Goal: Information Seeking & Learning: Learn about a topic

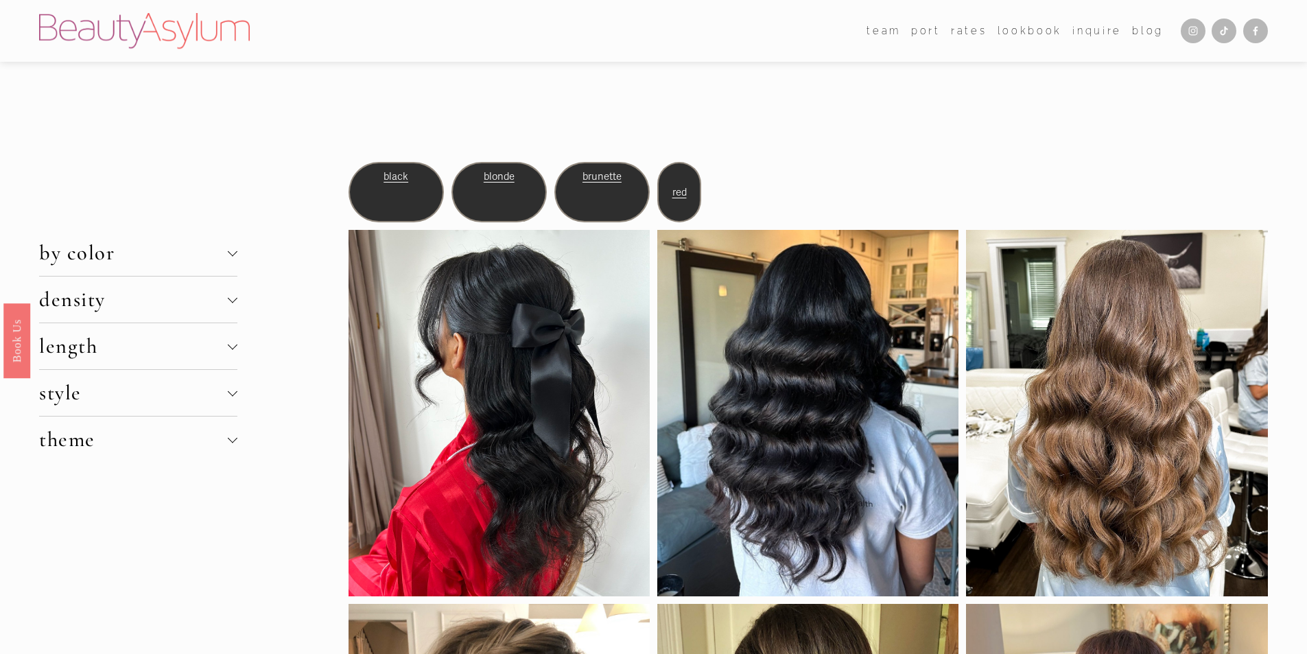
click at [89, 306] on span "density" at bounding box center [133, 299] width 189 height 25
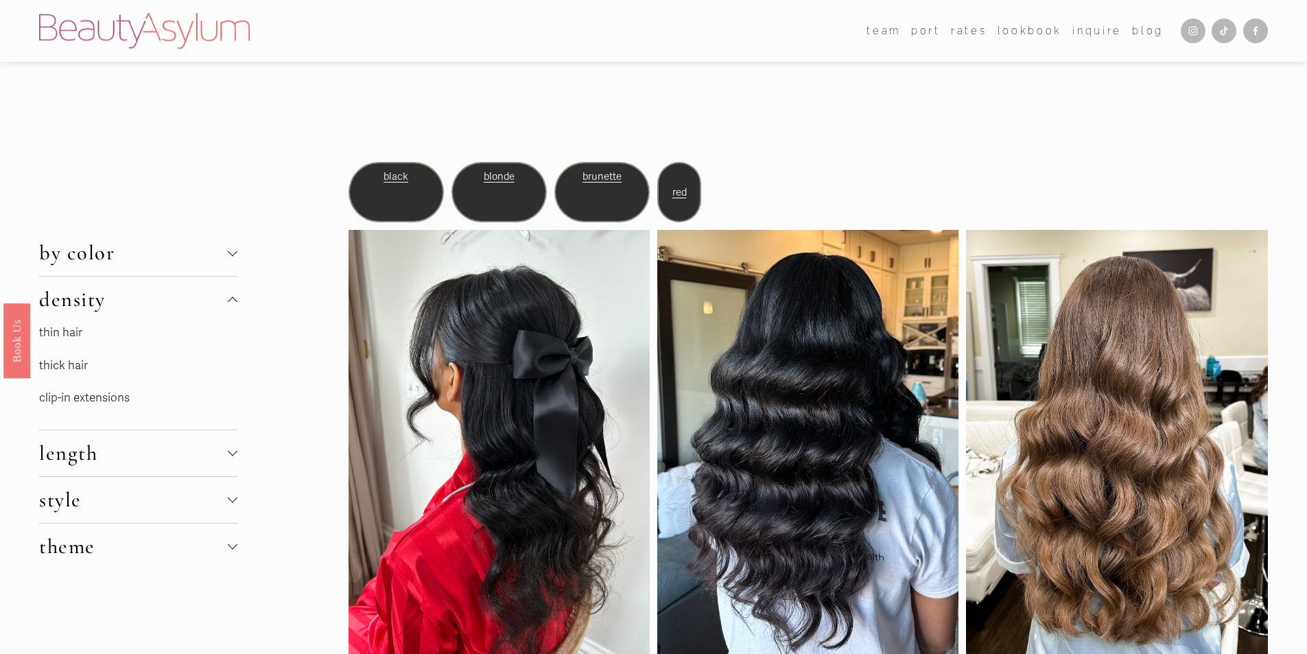
click at [76, 334] on link "thin hair" at bounding box center [60, 332] width 43 height 14
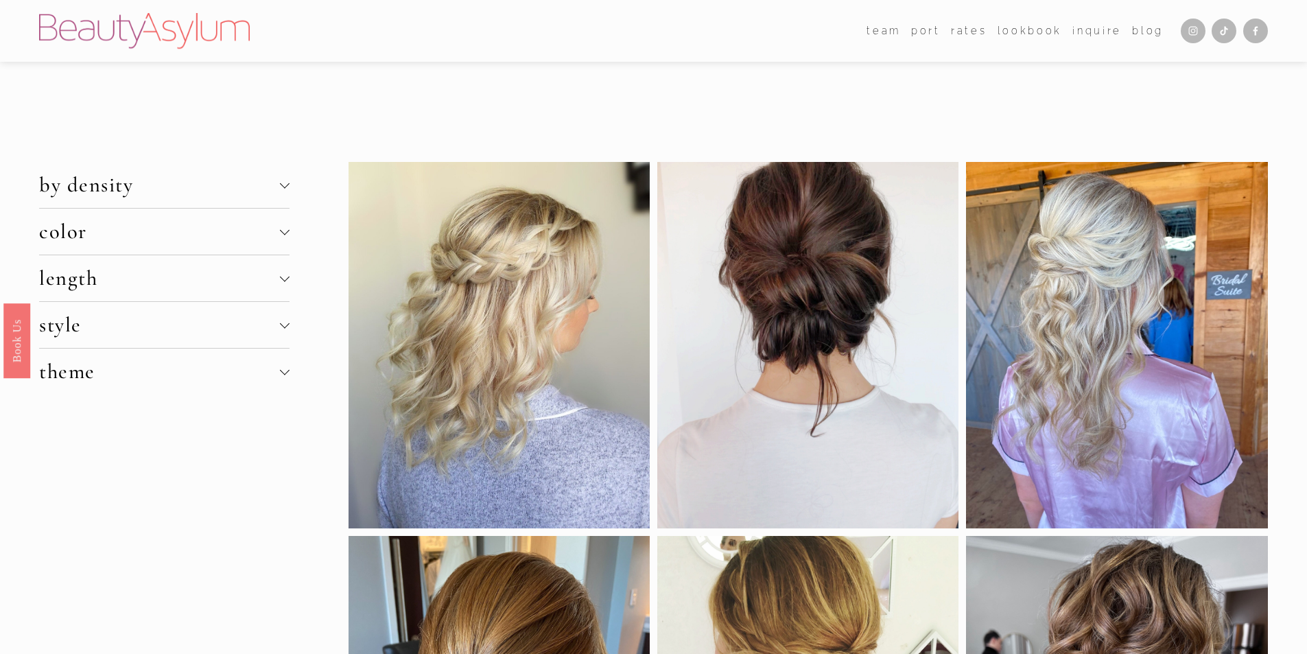
click at [231, 233] on span "color" at bounding box center [159, 231] width 240 height 25
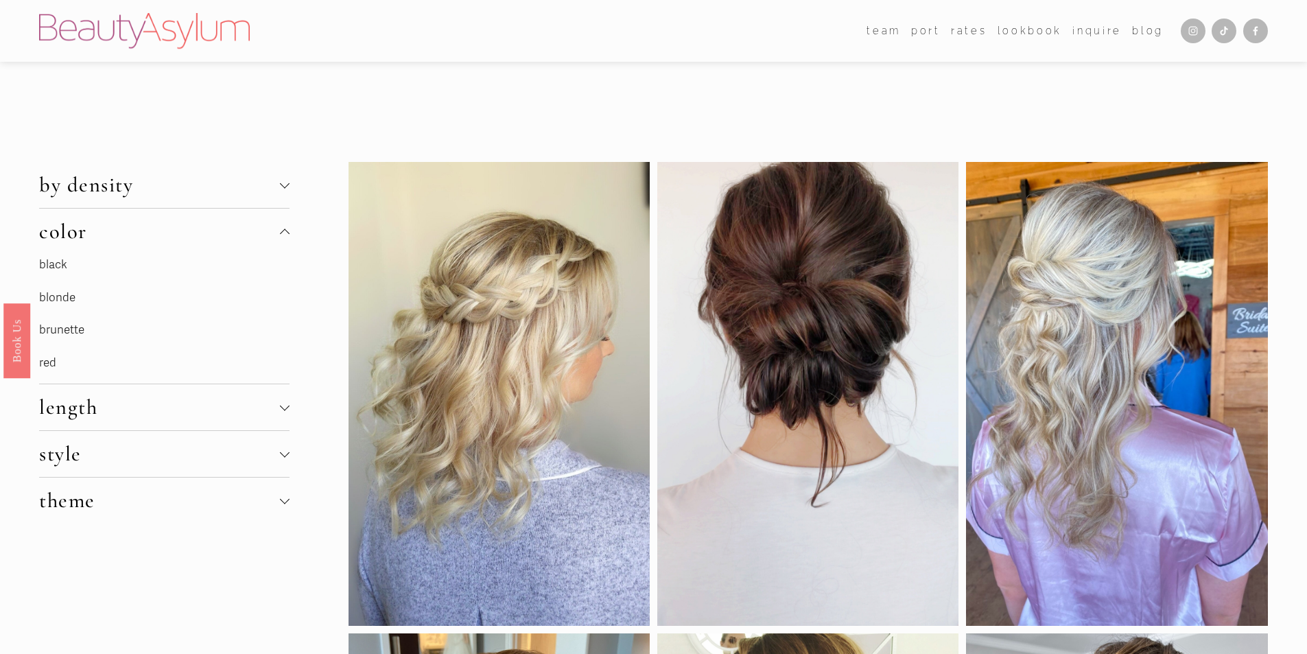
click at [64, 296] on link "blonde" at bounding box center [57, 297] width 36 height 14
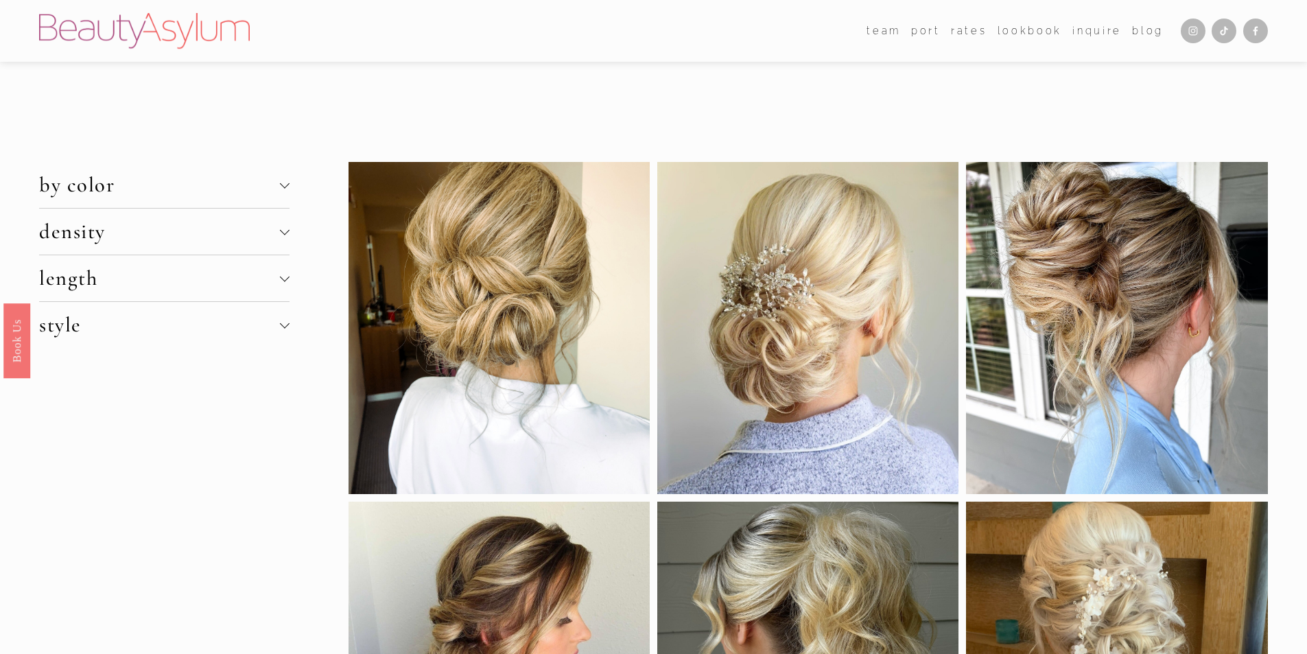
click at [152, 240] on span "density" at bounding box center [159, 231] width 240 height 25
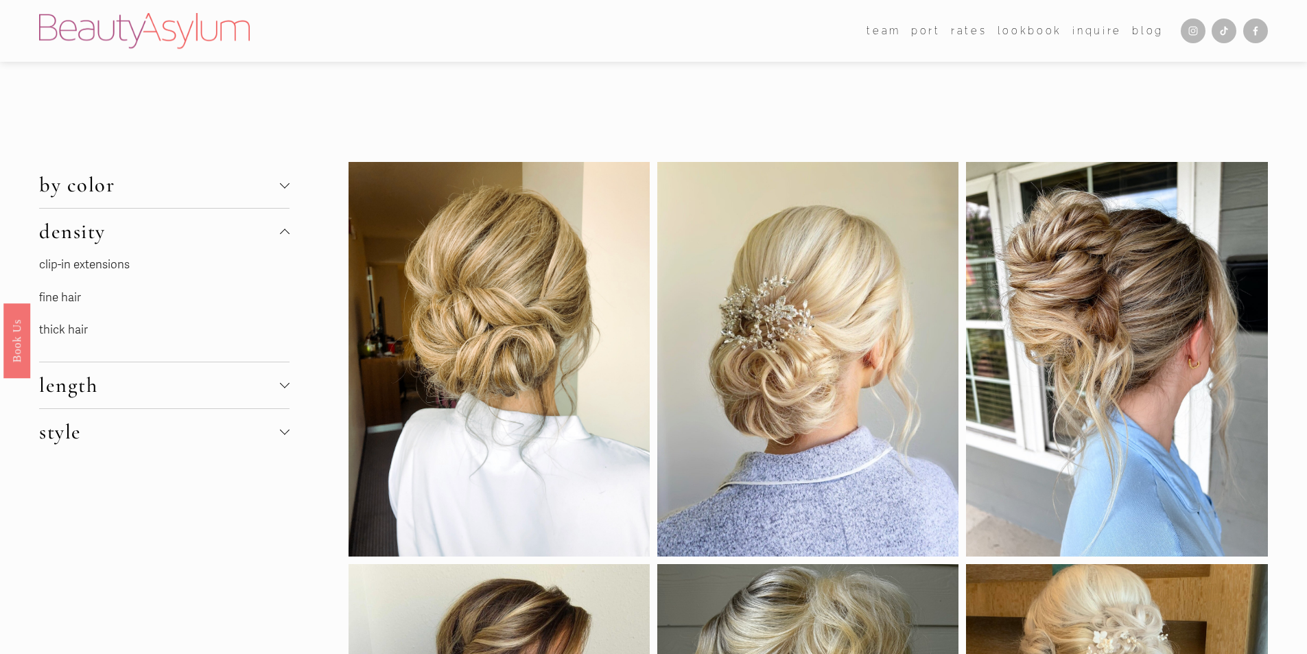
click at [52, 302] on link "fine hair" at bounding box center [60, 297] width 42 height 14
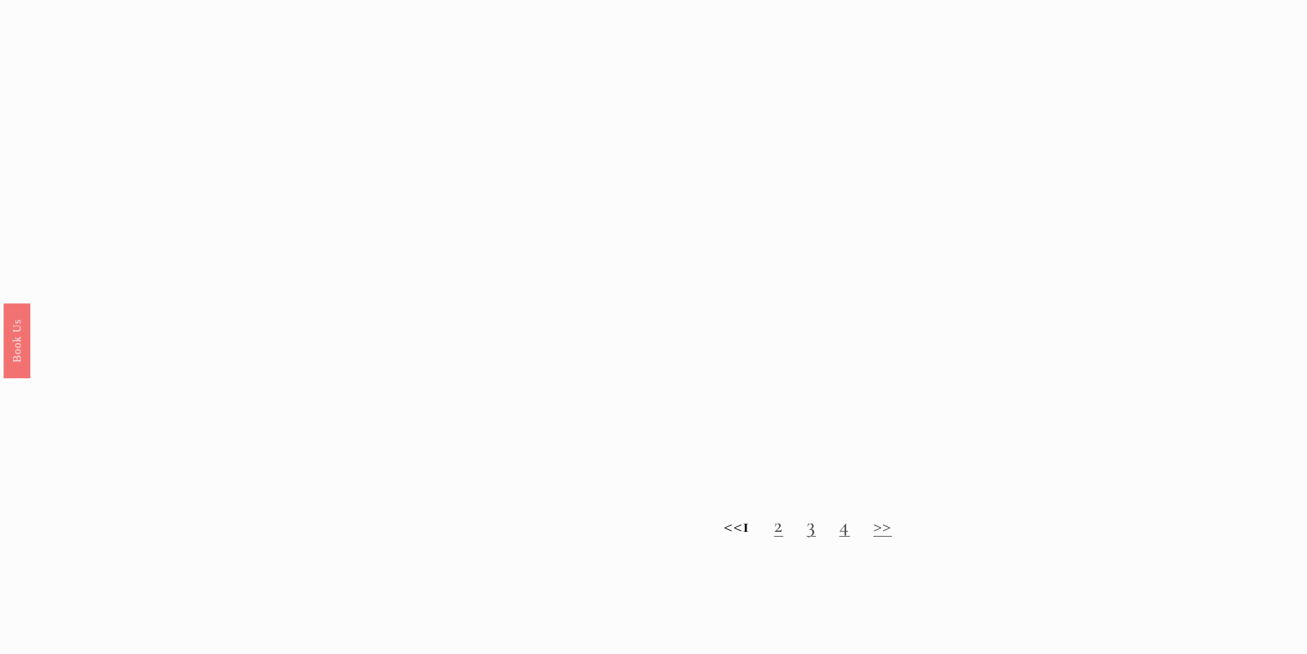
scroll to position [1441, 0]
